Goal: Feedback & Contribution: Submit feedback/report problem

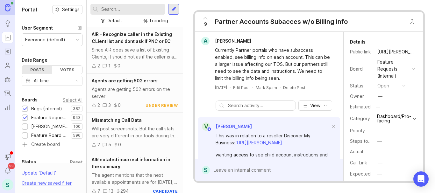
click at [130, 13] on div at bounding box center [127, 9] width 74 height 11
paste input "I'll pass your question along to the team for clarification"
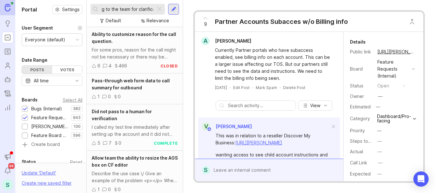
click at [122, 6] on input "I'll pass your question along to the team for clarification" at bounding box center [127, 9] width 52 height 7
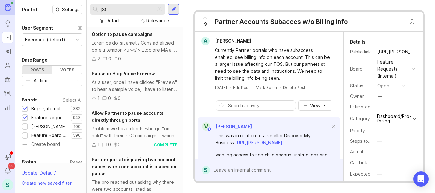
type input "p"
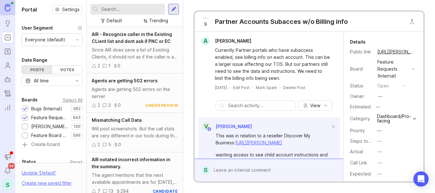
click at [177, 11] on div at bounding box center [173, 9] width 11 height 11
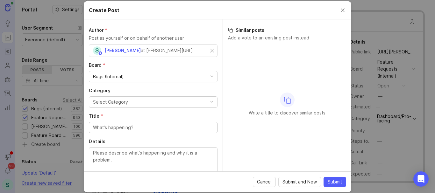
click at [111, 104] on div "Select Category" at bounding box center [110, 102] width 35 height 7
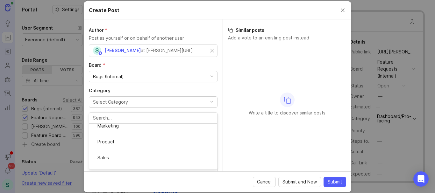
scroll to position [116, 0]
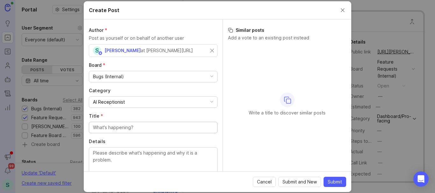
click at [105, 127] on input "Title *" at bounding box center [153, 127] width 120 height 7
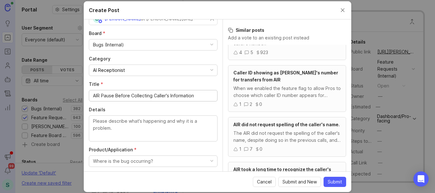
scroll to position [64, 0]
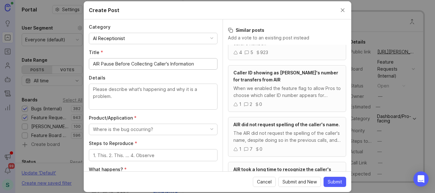
type input "AIR Pause Before Collecting Caller's Information"
click at [109, 94] on textarea "Details" at bounding box center [153, 96] width 120 height 21
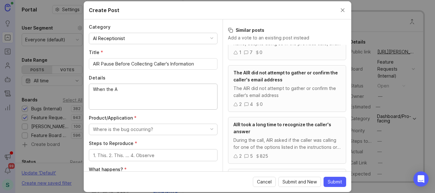
scroll to position [69, 0]
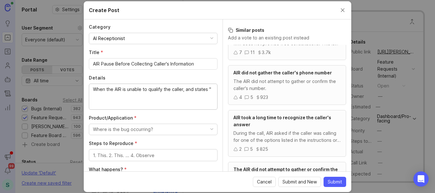
paste textarea "I'll pass your question along to the team for clarification"
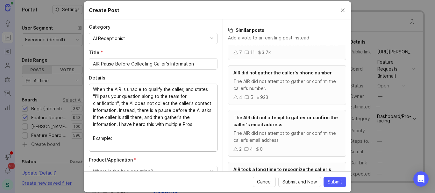
paste textarea "[URL][PERSON_NAME]"
paste textarea "[Start: 00:00:12] [AI Receptionist] The information available does not specify …"
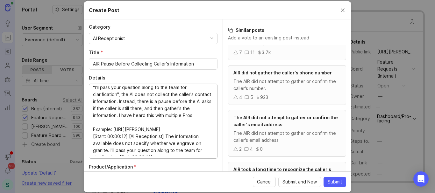
scroll to position [41, 0]
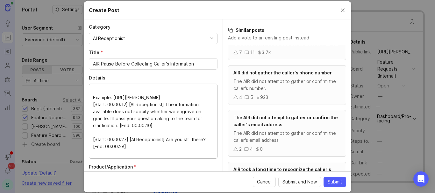
drag, startPoint x: 159, startPoint y: 145, endPoint x: 120, endPoint y: 144, distance: 38.8
click at [120, 144] on textarea "When the AIR is unable to qualify the caller, and states "I'll pass your questi…" at bounding box center [153, 121] width 120 height 70
click at [154, 119] on textarea "When the AIR is unable to qualify the caller, and states "I'll pass your questi…" at bounding box center [153, 121] width 120 height 70
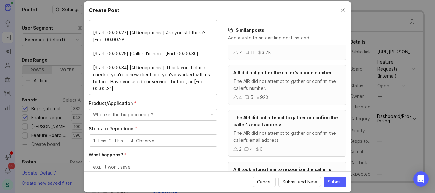
scroll to position [159, 0]
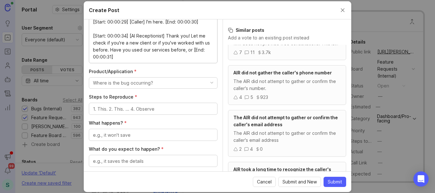
type textarea "When the AIR is unable to qualify the caller, and states "I'll pass your questi…"
click at [135, 82] on div "Where is the bug occurring?" at bounding box center [123, 83] width 60 height 7
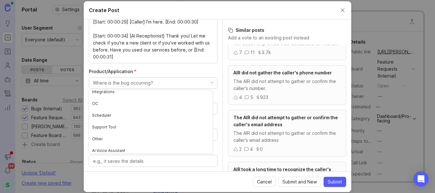
scroll to position [78, 0]
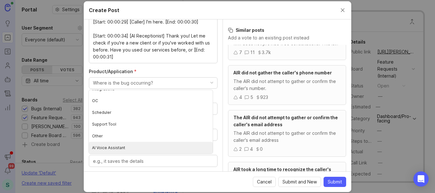
click at [114, 150] on Assistant "AI Voice Assistant" at bounding box center [151, 148] width 124 height 12
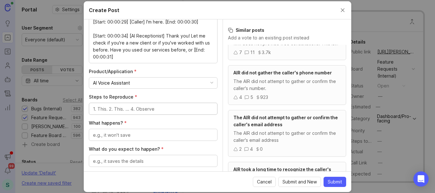
click at [119, 107] on textarea "Steps to Reproduce *" at bounding box center [153, 109] width 120 height 7
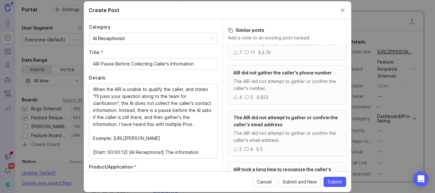
scroll to position [32, 0]
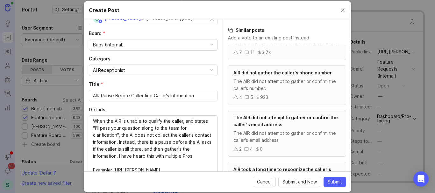
type textarea "Ask a question the AI does not have an answer for."
click at [150, 122] on textarea "When the AIR is unable to qualify the caller, and states "I'll pass your questi…" at bounding box center [153, 153] width 120 height 70
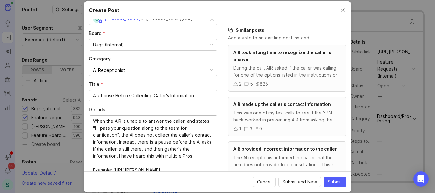
click at [188, 120] on textarea "When the AIR is unable to answer the caller, and states "I'll pass your questio…" at bounding box center [153, 153] width 120 height 70
click at [187, 147] on textarea "When the AIR is unable to answer the caller, it states "I'll pass your question…" at bounding box center [153, 153] width 120 height 70
click at [94, 156] on textarea "When the AIR is unable to answer the caller, it states "I'll pass your question…" at bounding box center [153, 153] width 120 height 70
click at [0, 0] on lt-span "gather s" at bounding box center [0, 0] width 0 height 0
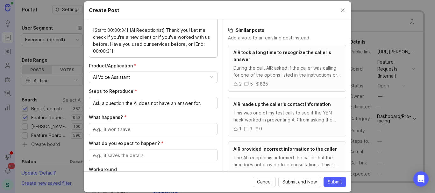
scroll to position [191, 0]
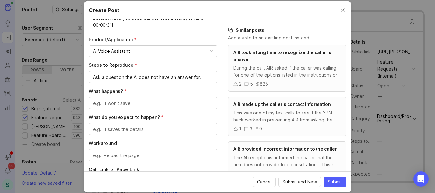
type textarea "When the AIR is unable to answer the caller, it states "I'll pass your question…"
click at [122, 102] on textarea "What happens? *" at bounding box center [153, 103] width 120 height 7
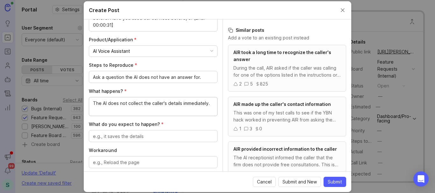
click at [148, 106] on textarea "The AI does not collect the caller's details immediately." at bounding box center [153, 107] width 120 height 14
click at [110, 111] on textarea "The AI does not collect the caller's details immediately." at bounding box center [153, 107] width 120 height 14
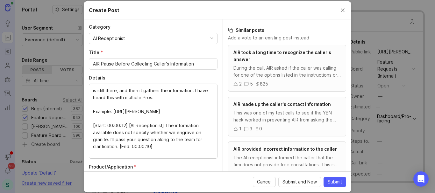
scroll to position [17, 0]
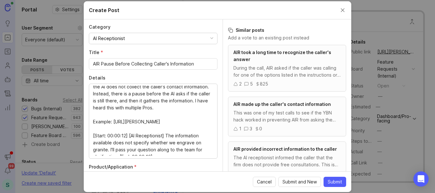
type textarea "The AI does not collect the caller's details immediately."
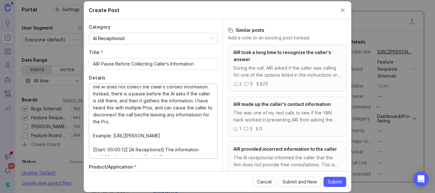
click at [141, 123] on textarea "When the AIR is unable to answer the caller, it states "I'll pass your question…" at bounding box center [153, 121] width 120 height 70
click at [0, 0] on lt-strong "fo" at bounding box center [0, 0] width 0 height 0
click at [189, 126] on textarea "When the AIR is unable to answer the caller, it states "I'll pass your question…" at bounding box center [153, 121] width 120 height 70
click at [187, 122] on textarea "When the AIR is unable to answer the caller, it states "I'll pass your question…" at bounding box center [153, 121] width 120 height 70
click at [0, 0] on lt-span "informa ti on" at bounding box center [0, 0] width 0 height 0
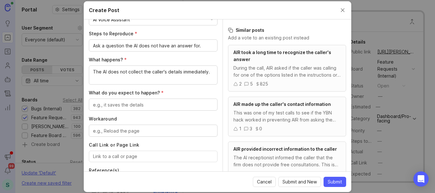
scroll to position [223, 0]
type textarea "When the AIR is unable to answer the caller, it states "I'll pass your question…"
click at [116, 103] on textarea "What do you expect to happen? *" at bounding box center [153, 104] width 120 height 7
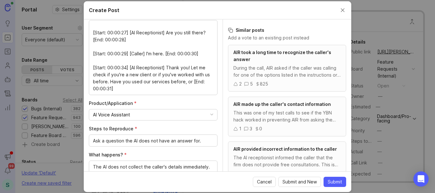
scroll to position [62, 0]
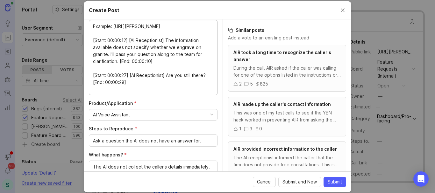
drag, startPoint x: 107, startPoint y: 75, endPoint x: 115, endPoint y: 85, distance: 12.9
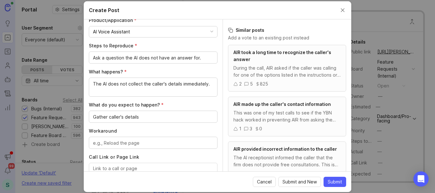
scroll to position [255, 0]
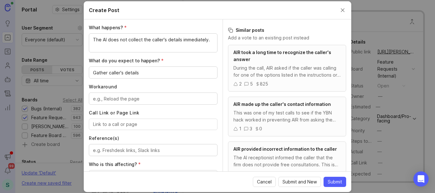
click at [140, 73] on textarea "Gather caller's details" at bounding box center [153, 72] width 120 height 7
paste textarea "I'll pass your question along to the team for clarification"
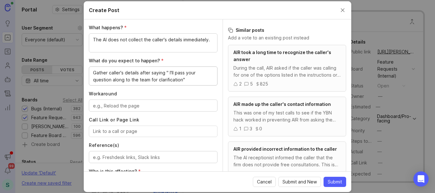
click at [166, 75] on textarea "Gather caller's details after saying " I'll pass your question along to the tea…" at bounding box center [153, 76] width 120 height 14
click at [169, 74] on textarea "Gather caller's details after saying " I'll pass your question along to the tea…" at bounding box center [153, 76] width 120 height 14
click at [186, 80] on textarea "Gather caller's details after saying "I'll pass your question along to the team…" at bounding box center [153, 76] width 120 height 14
type textarea "Gather caller's details after saying "I'll pass your question along to the team…"
click at [138, 108] on textarea "Workaround" at bounding box center [153, 105] width 120 height 7
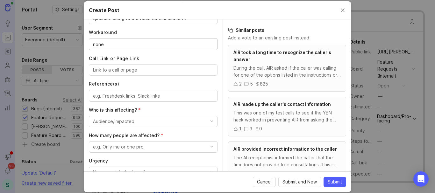
scroll to position [318, 0]
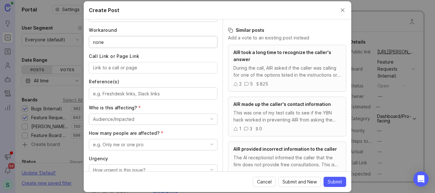
type textarea "none"
click at [117, 68] on input "Call Link or Page Link" at bounding box center [153, 67] width 120 height 7
paste input "[URL][PERSON_NAME]"
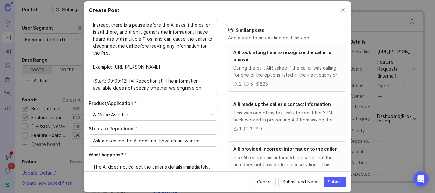
scroll to position [32, 0]
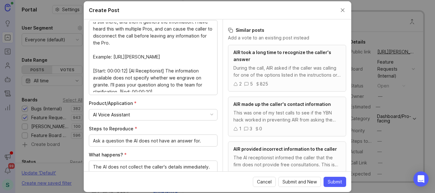
type input "[URL][PERSON_NAME]"
drag, startPoint x: 148, startPoint y: 77, endPoint x: 90, endPoint y: 72, distance: 58.8
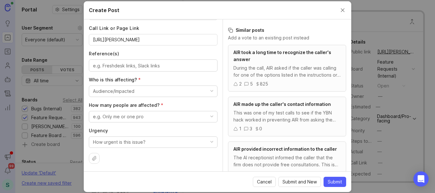
scroll to position [314, 0]
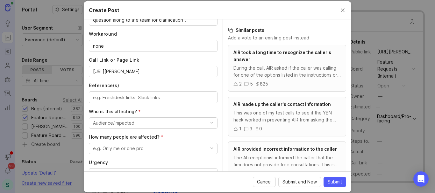
type textarea "When the AIR is unable to answer the caller, it states "I'll pass your question…"
click at [134, 121] on button "Audience/Impacted" at bounding box center [153, 122] width 129 height 11
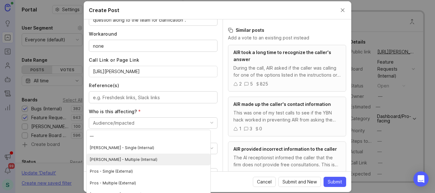
scroll to position [1, 0]
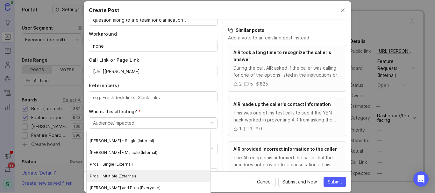
click at [127, 175] on \(External\) "Pros - Multiple (External)" at bounding box center [149, 176] width 124 height 12
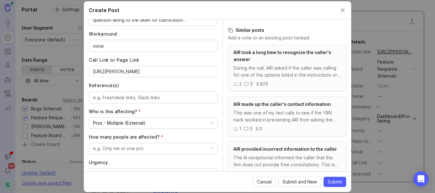
scroll to position [0, 0]
click at [122, 150] on div "e.g. Only me or one pro" at bounding box center [118, 148] width 51 height 7
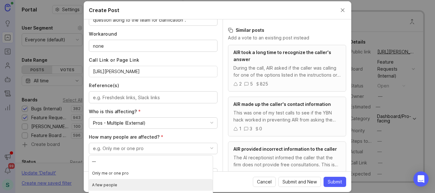
click at [114, 184] on people "A few people" at bounding box center [151, 185] width 124 height 12
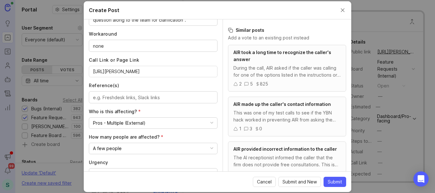
scroll to position [346, 0]
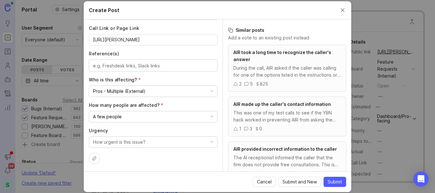
click at [118, 142] on div "How urgent is this issue?" at bounding box center [119, 142] width 52 height 7
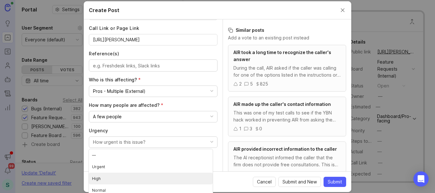
scroll to position [3, 0]
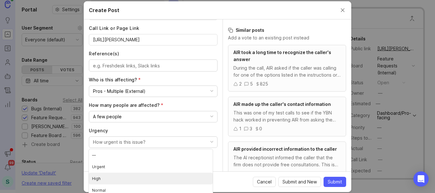
click at [102, 179] on li "High" at bounding box center [151, 179] width 124 height 12
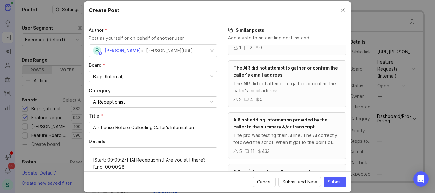
scroll to position [255, 0]
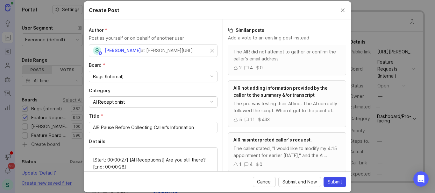
click at [327, 182] on span "Submit" at bounding box center [334, 182] width 14 height 6
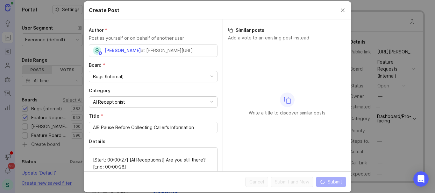
scroll to position [0, 0]
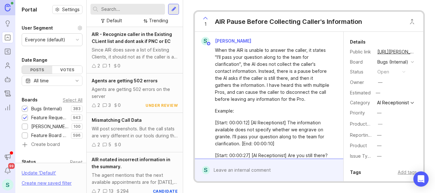
scroll to position [52, 0]
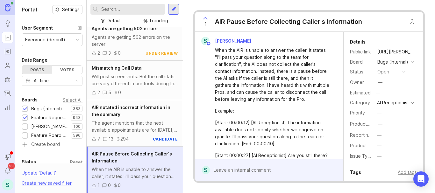
drag, startPoint x: 215, startPoint y: 49, endPoint x: 262, endPoint y: 110, distance: 77.1
click at [262, 110] on div "When the AIR is unable to answer the caller, it states "I'll pass your question…" at bounding box center [272, 129] width 115 height 164
copy div "When the AIR is unable to answer the caller, it states "I'll pass your question…"
